Goal: Navigation & Orientation: Find specific page/section

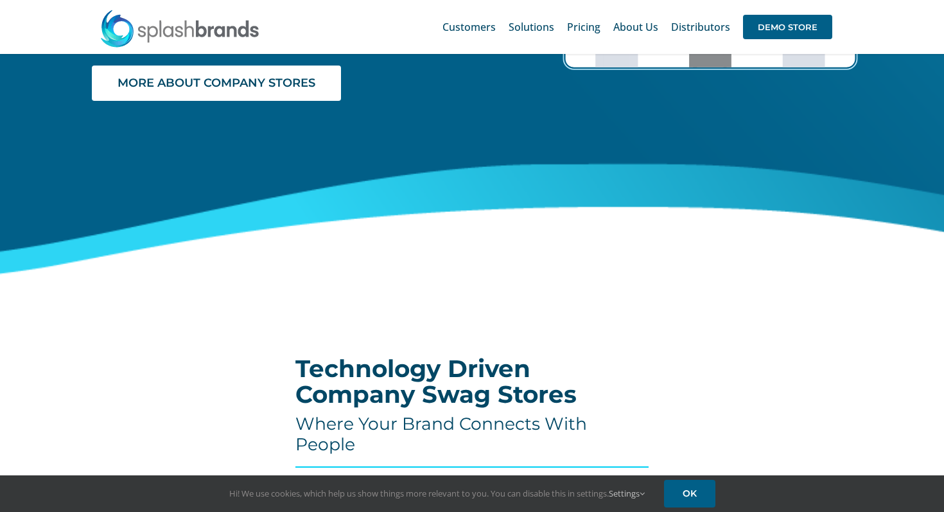
scroll to position [1903, 0]
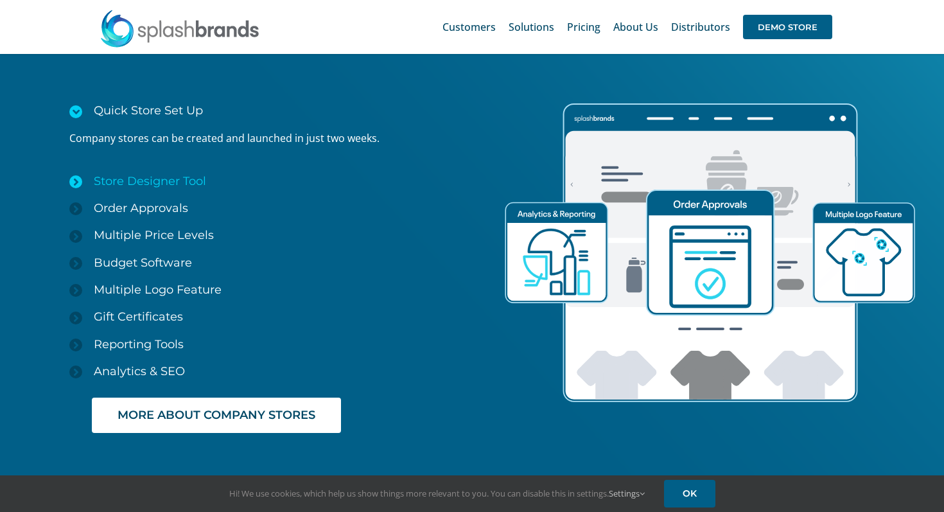
click at [79, 181] on icon at bounding box center [75, 181] width 13 height 13
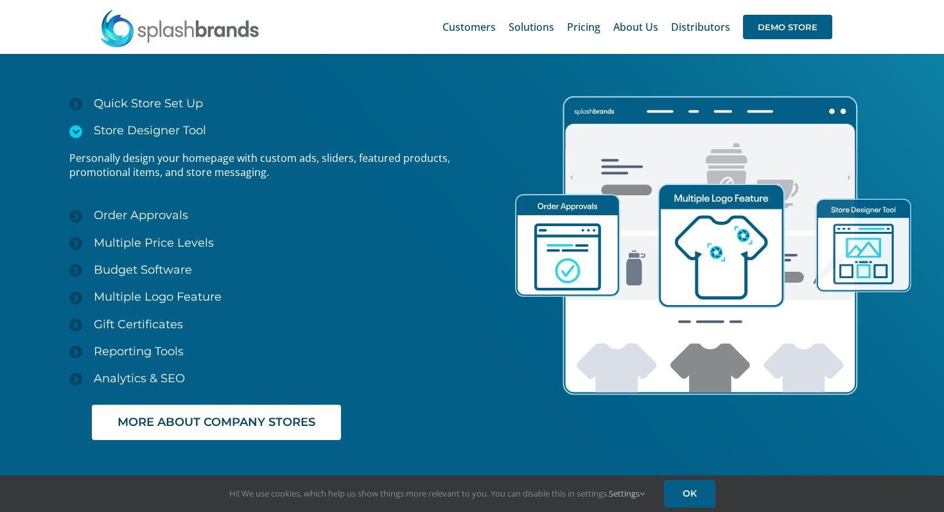
click at [74, 132] on icon at bounding box center [75, 131] width 13 height 13
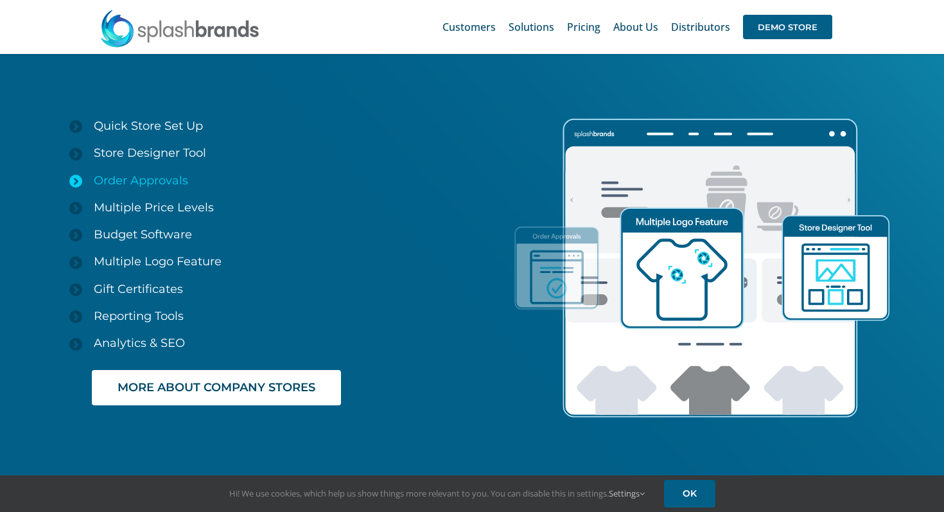
click at [76, 175] on icon at bounding box center [75, 181] width 13 height 13
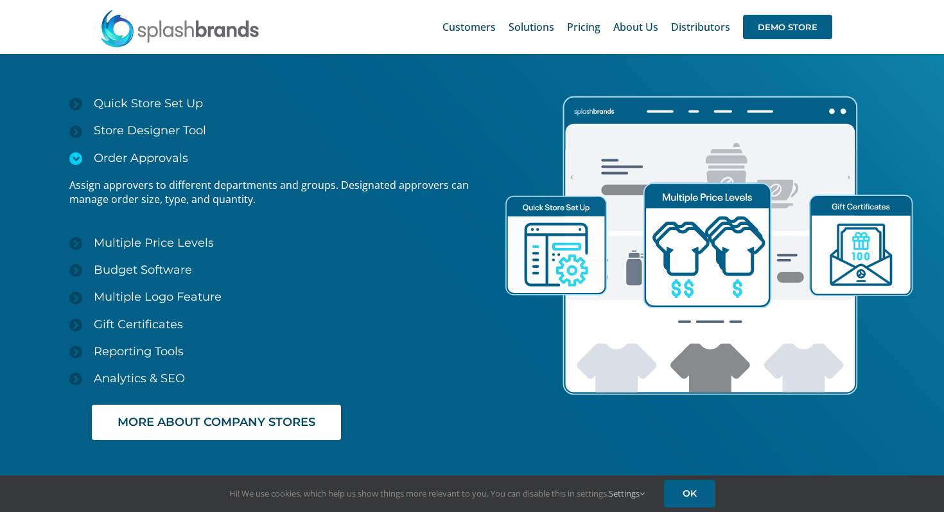
click at [76, 156] on icon at bounding box center [75, 158] width 13 height 13
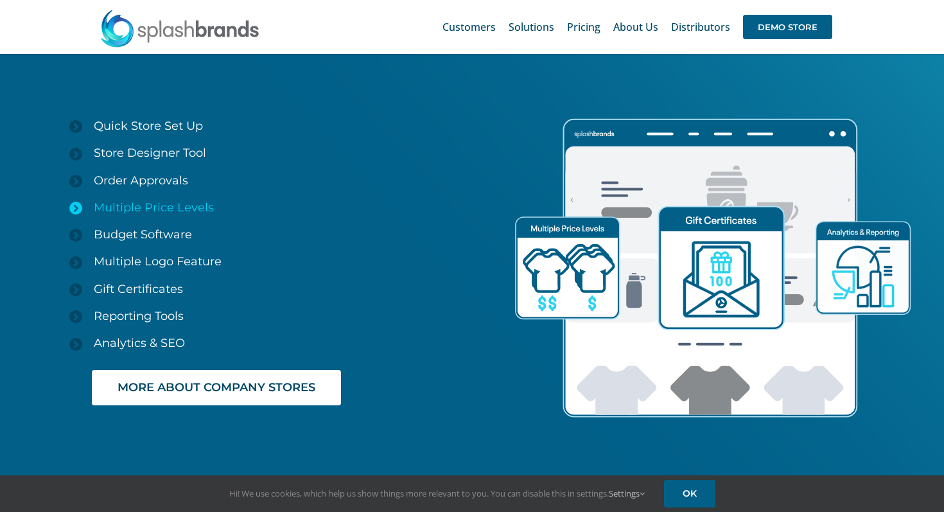
click at [76, 204] on icon at bounding box center [75, 208] width 13 height 13
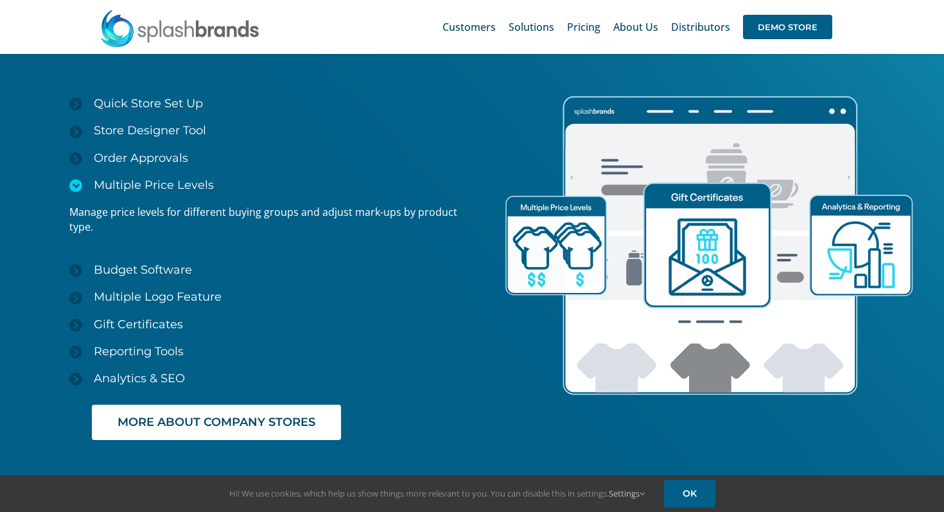
click at [76, 191] on icon at bounding box center [75, 185] width 13 height 13
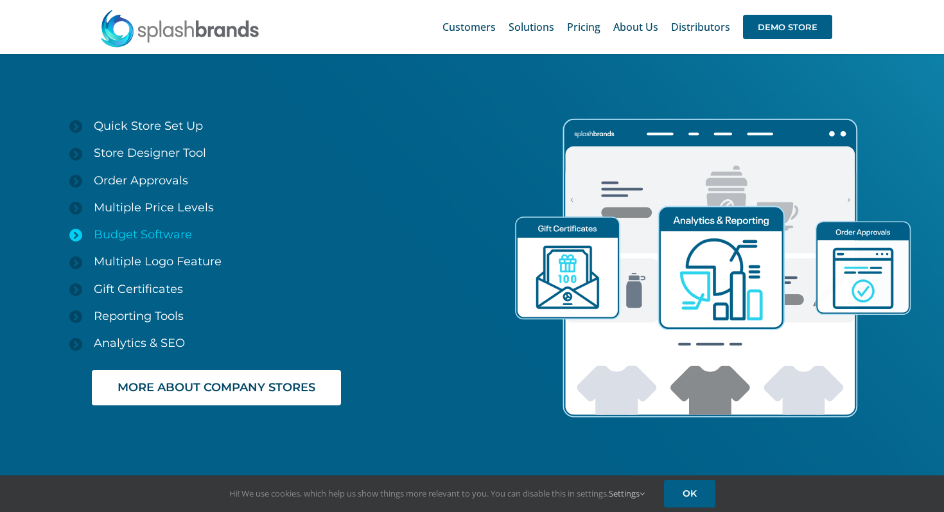
click at [78, 231] on icon at bounding box center [75, 235] width 13 height 13
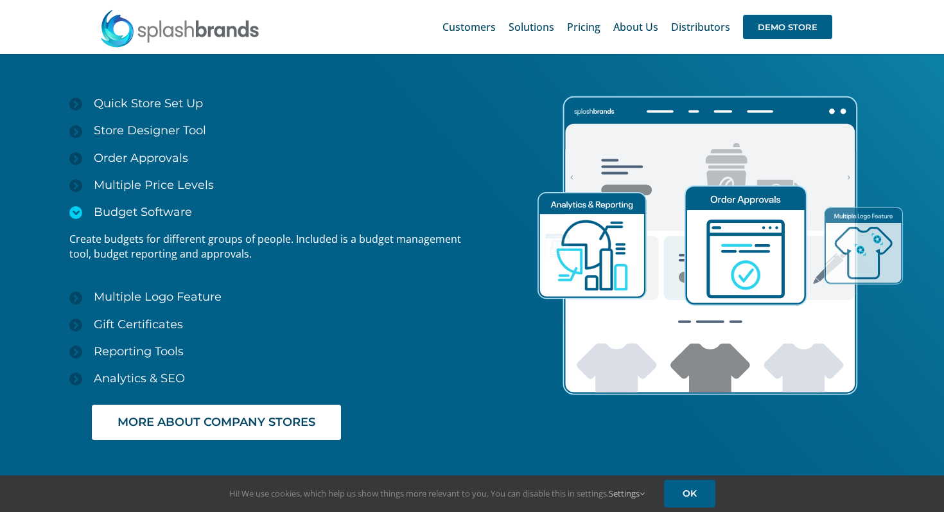
click at [76, 212] on icon at bounding box center [75, 212] width 13 height 13
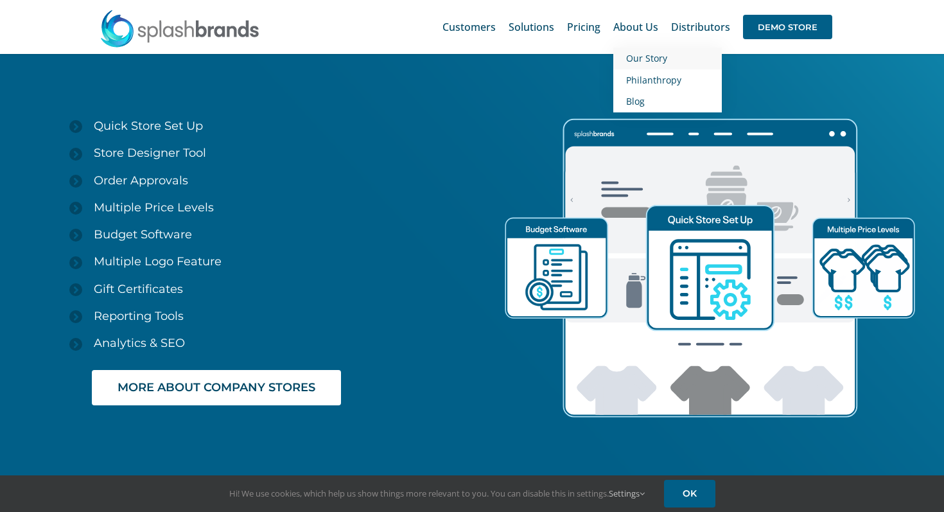
click at [637, 55] on span "Our Story" at bounding box center [646, 58] width 41 height 12
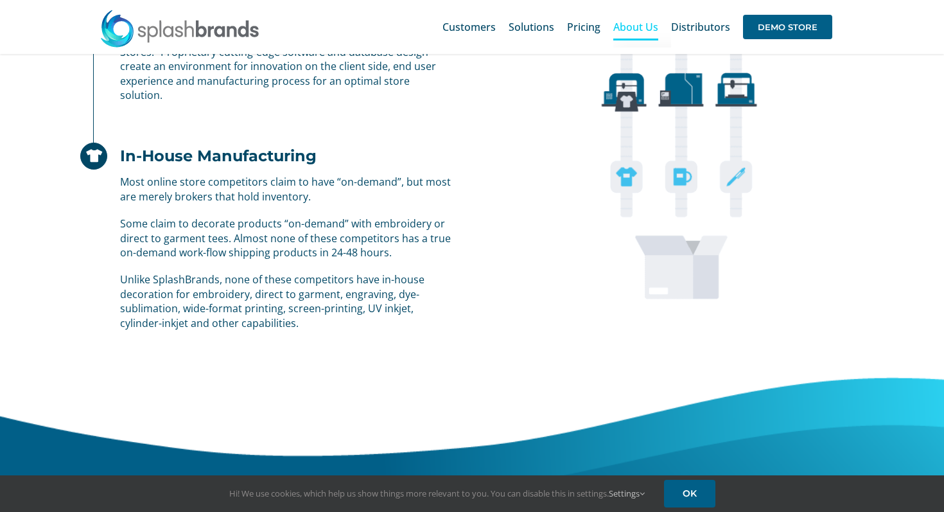
scroll to position [1134, 0]
